Goal: Use online tool/utility: Utilize a website feature to perform a specific function

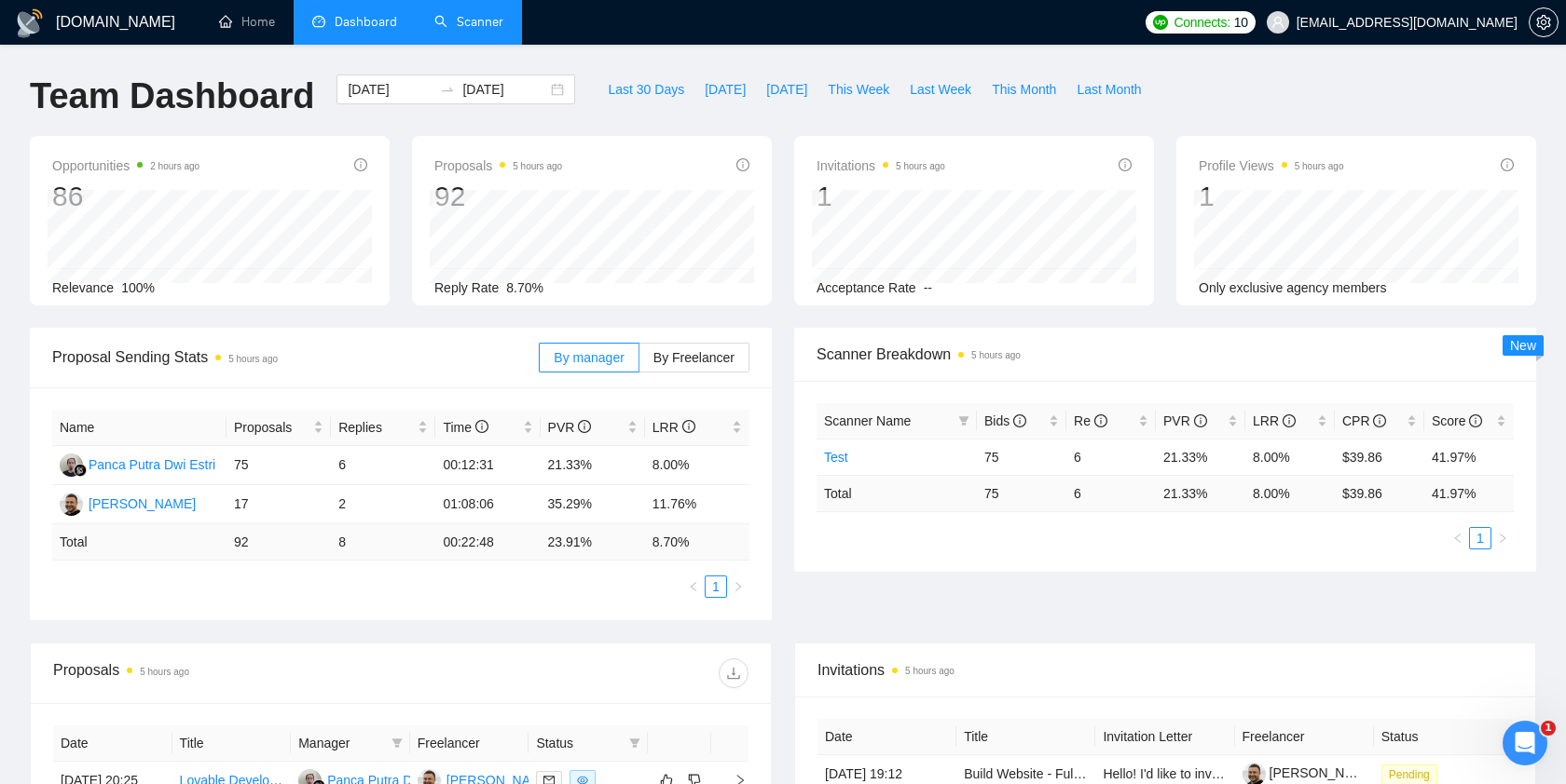
click at [491, 24] on link "Scanner" at bounding box center [469, 22] width 69 height 16
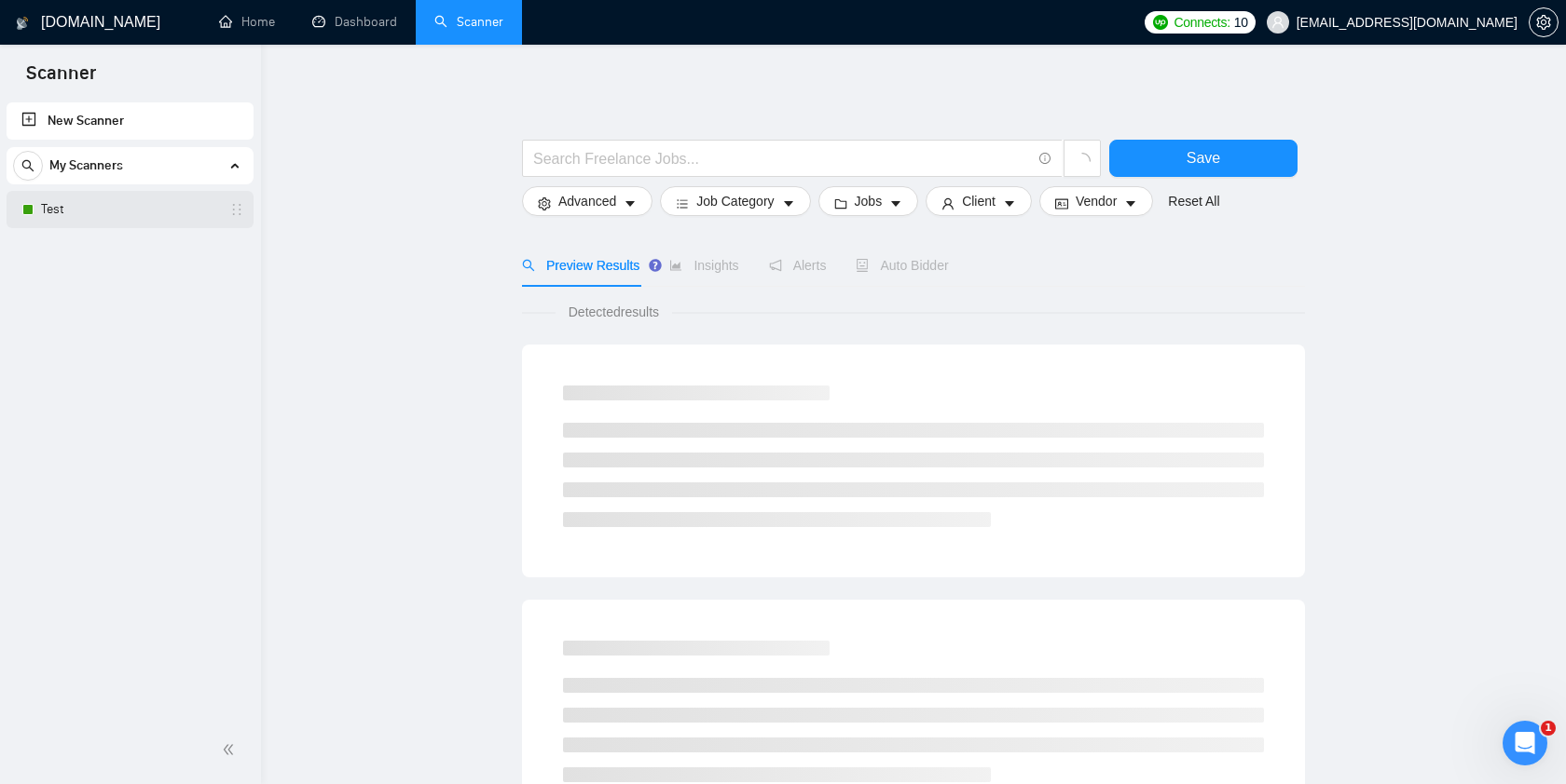
click at [125, 204] on link "Test" at bounding box center [129, 210] width 177 height 37
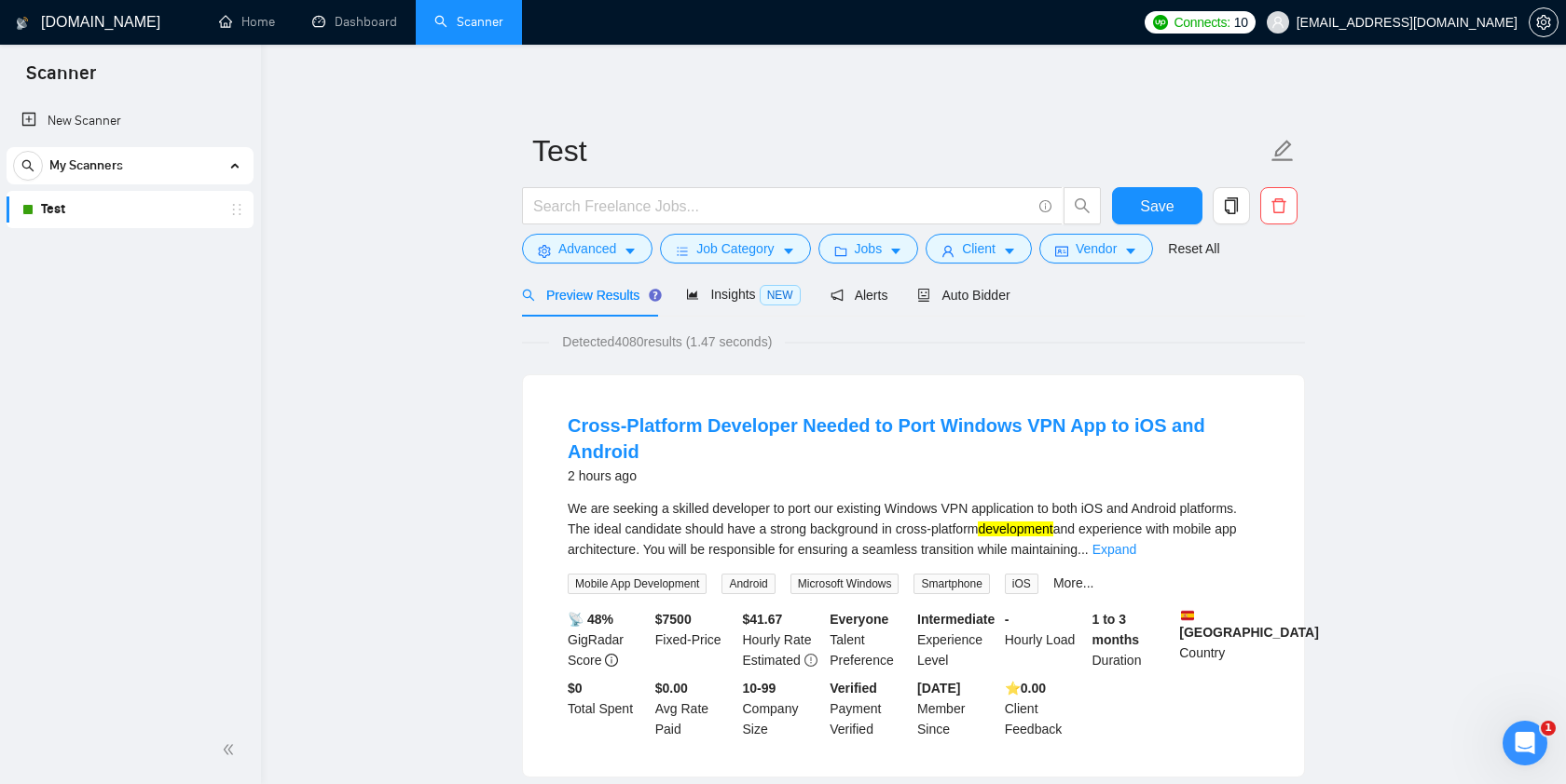
click at [121, 217] on link "Test" at bounding box center [129, 210] width 177 height 37
click at [126, 210] on link "Test" at bounding box center [129, 210] width 177 height 37
click at [371, 28] on link "Dashboard" at bounding box center [354, 22] width 85 height 16
